Goal: Navigation & Orientation: Find specific page/section

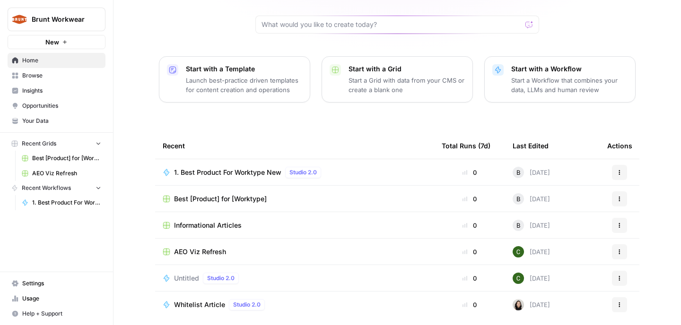
scroll to position [90, 0]
click at [250, 248] on div "AEO Viz Refresh" at bounding box center [295, 252] width 264 height 9
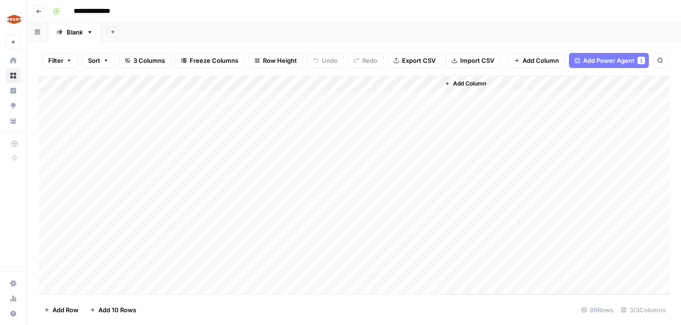
click at [39, 15] on button "Go back" at bounding box center [39, 11] width 12 height 12
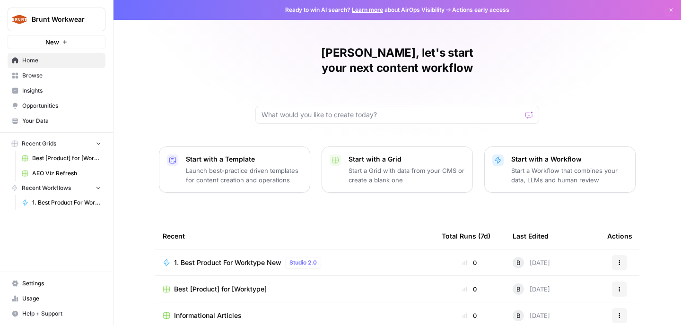
click at [65, 82] on link "Browse" at bounding box center [57, 75] width 98 height 15
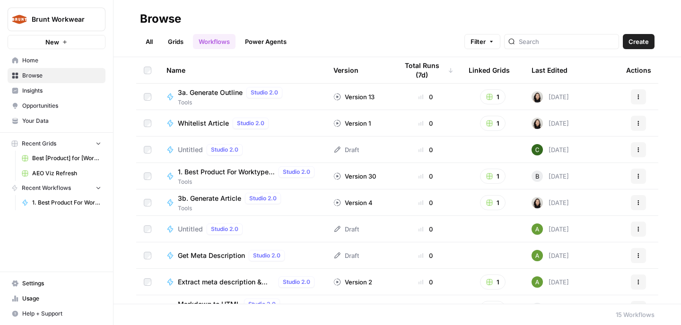
click at [70, 95] on link "Insights" at bounding box center [57, 90] width 98 height 15
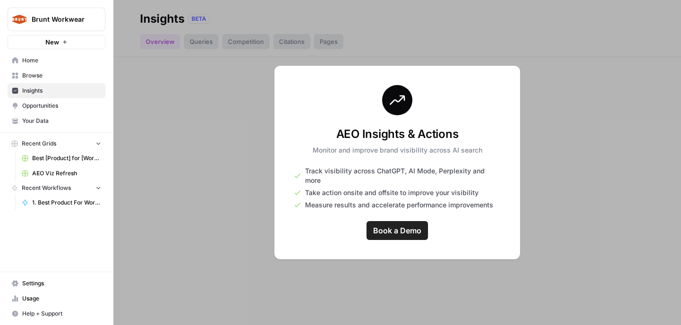
click at [65, 106] on span "Opportunities" at bounding box center [61, 106] width 79 height 9
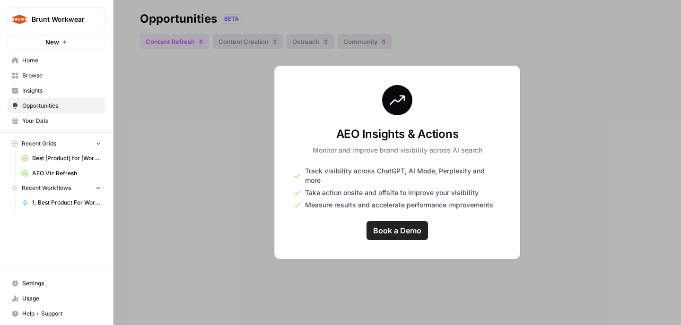
click at [72, 79] on span "Browse" at bounding box center [61, 75] width 79 height 9
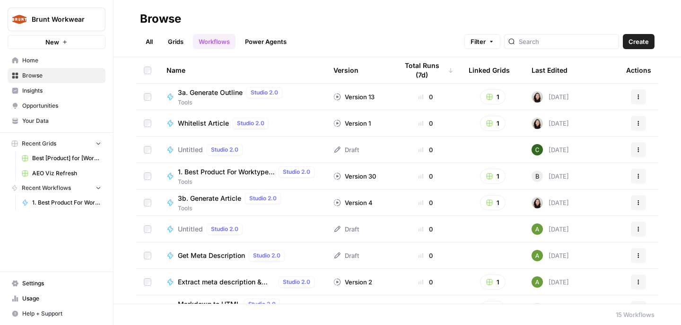
click at [53, 96] on link "Insights" at bounding box center [57, 90] width 98 height 15
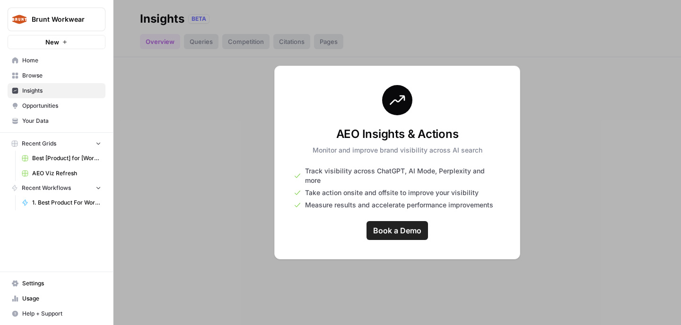
click at [372, 221] on link "Book a Demo" at bounding box center [396, 230] width 61 height 19
click at [64, 100] on link "Opportunities" at bounding box center [57, 105] width 98 height 15
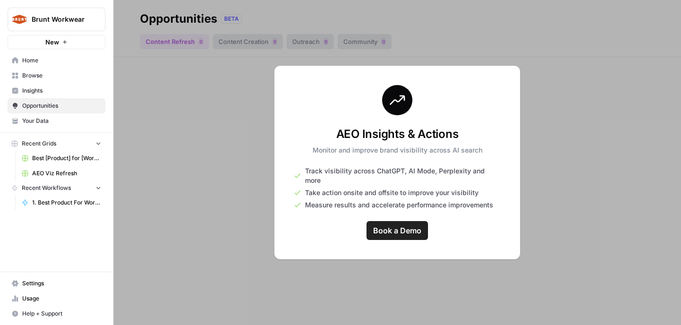
click at [549, 175] on div at bounding box center [396, 162] width 567 height 325
